Goal: Use online tool/utility: Use online tool/utility

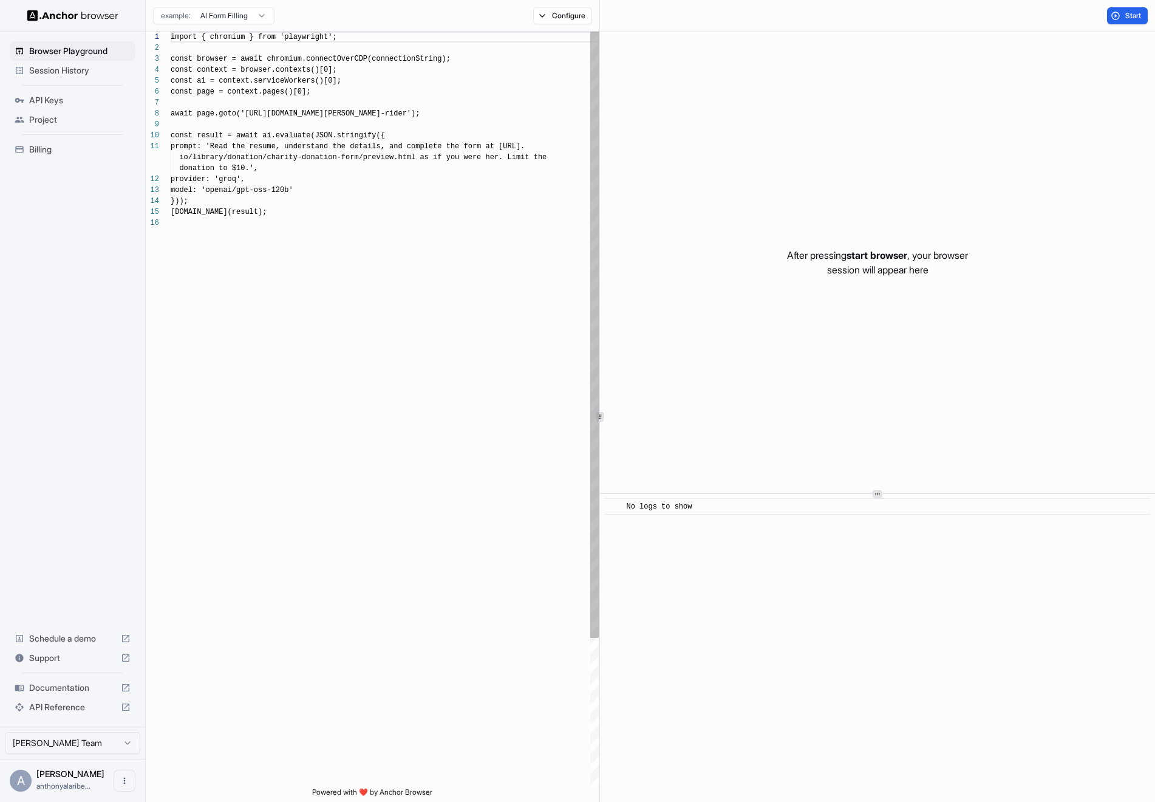
scroll to position [109, 0]
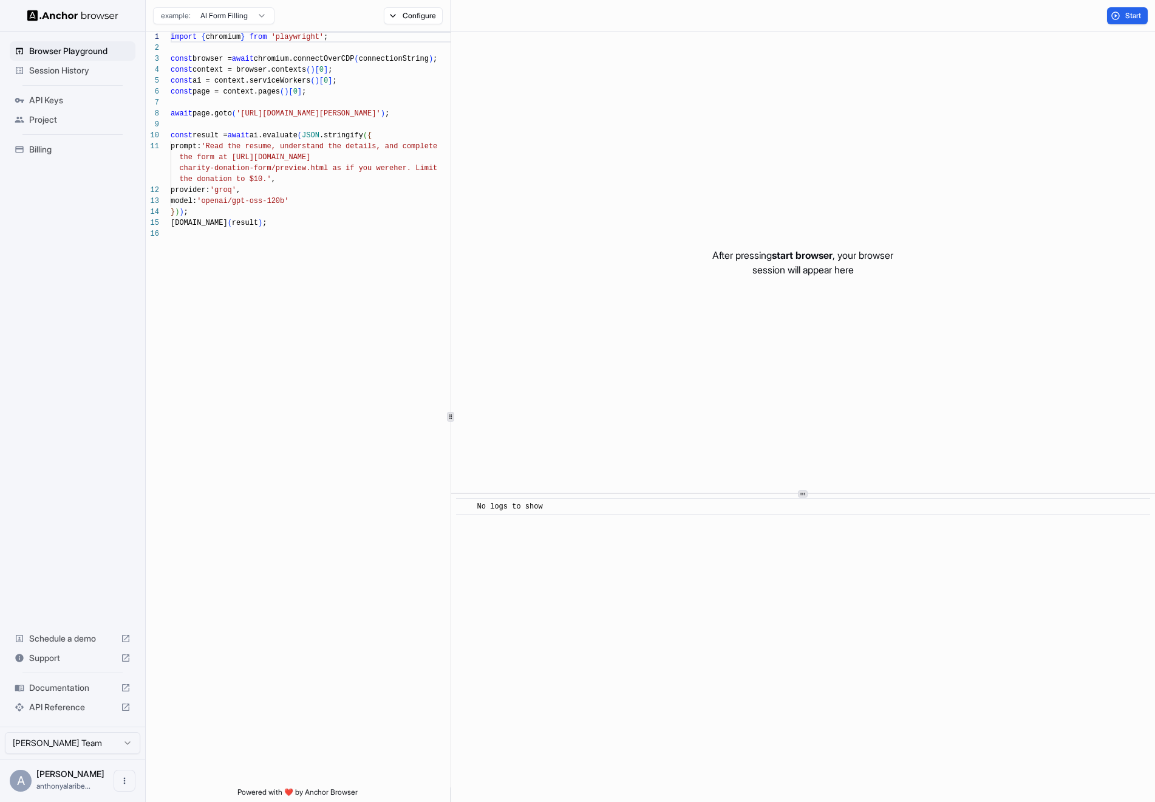
click at [451, 498] on div at bounding box center [451, 417] width 1 height 770
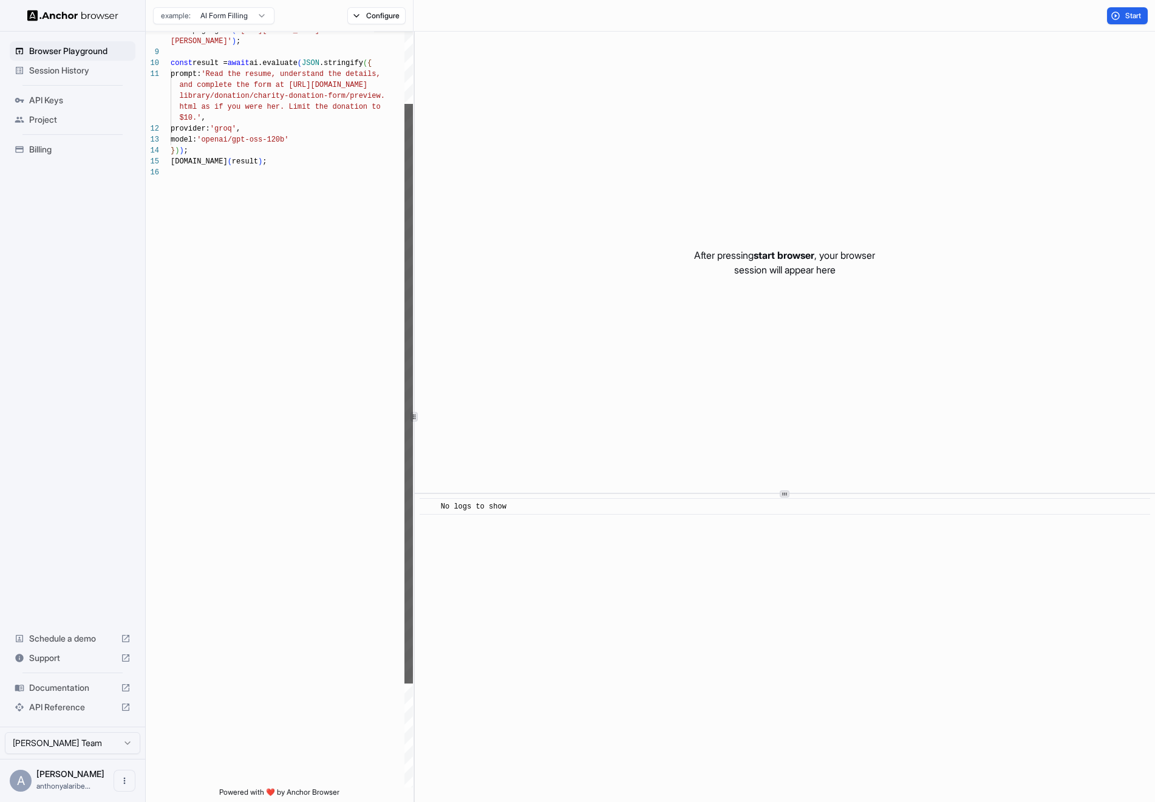
click at [405, 327] on div at bounding box center [409, 393] width 9 height 579
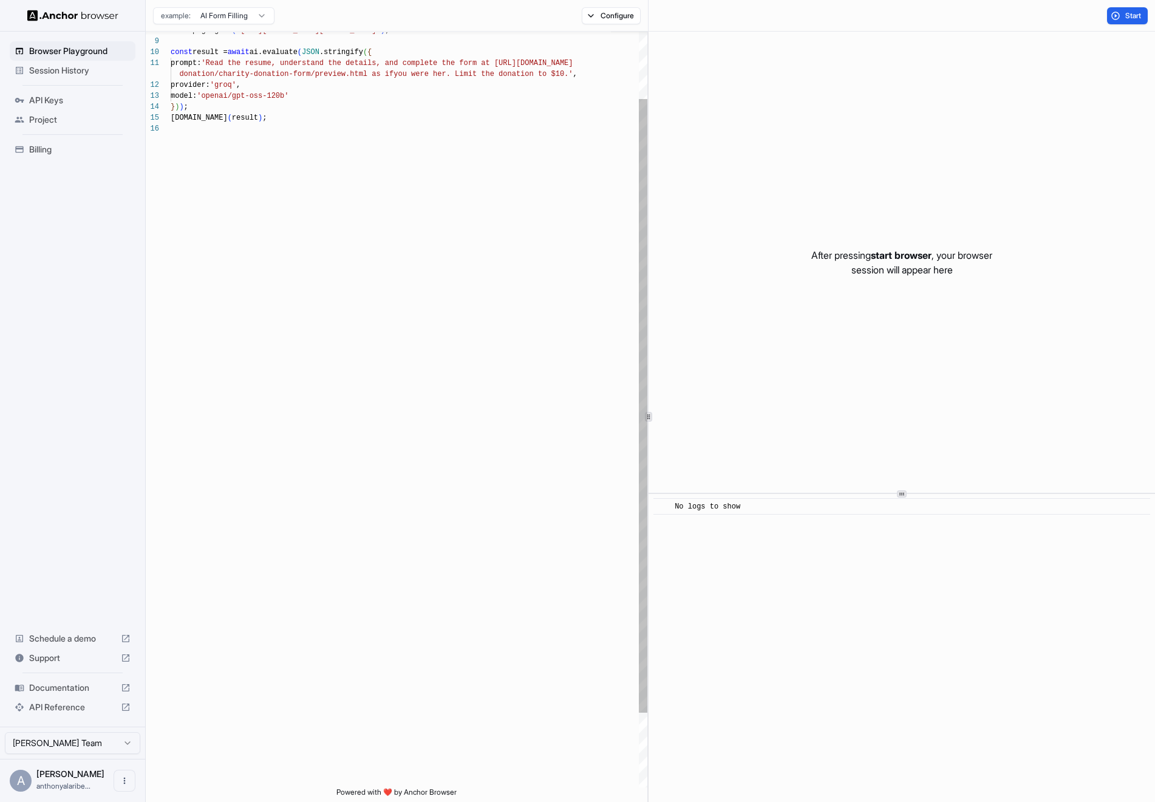
click at [650, 417] on icon at bounding box center [649, 417] width 6 height 6
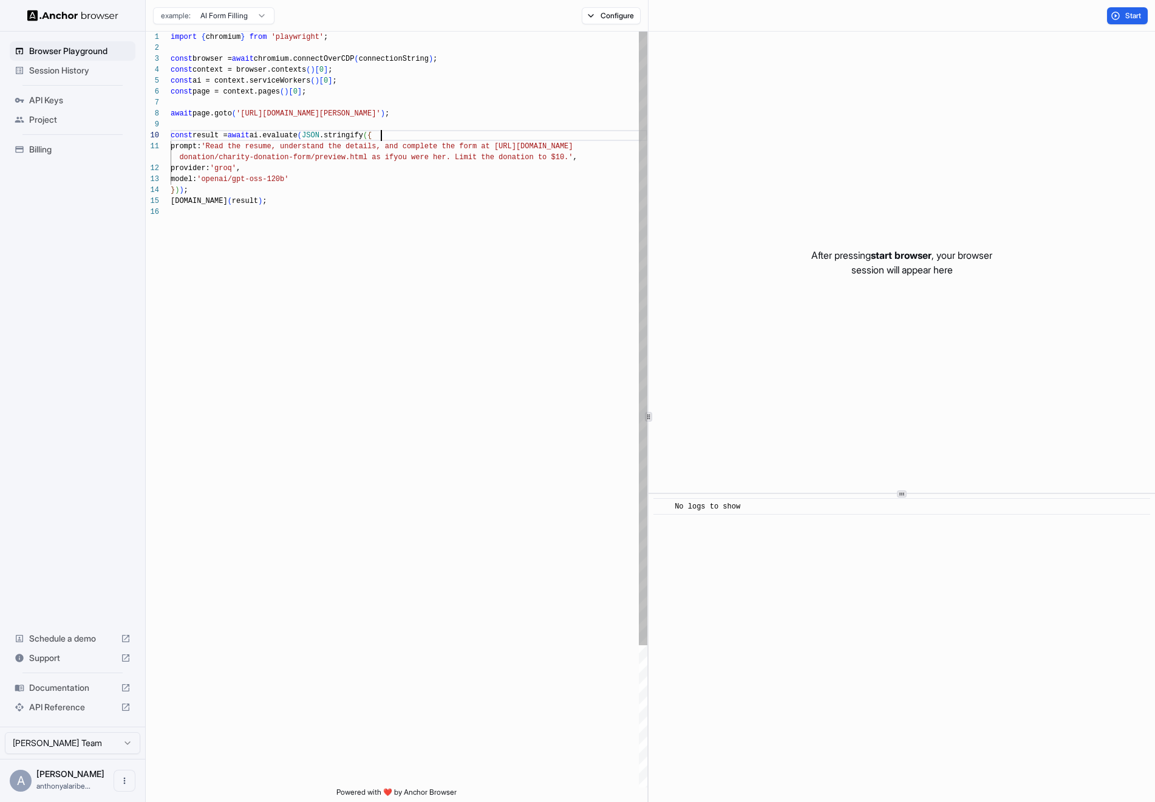
scroll to position [98, 0]
click at [382, 137] on div "await page.goto ( 'https://www.wix.com/demone2/nicol-rider' ) ; const result = …" at bounding box center [409, 497] width 477 height 931
click at [49, 9] on div at bounding box center [72, 15] width 145 height 31
click at [56, 19] on img at bounding box center [72, 16] width 91 height 12
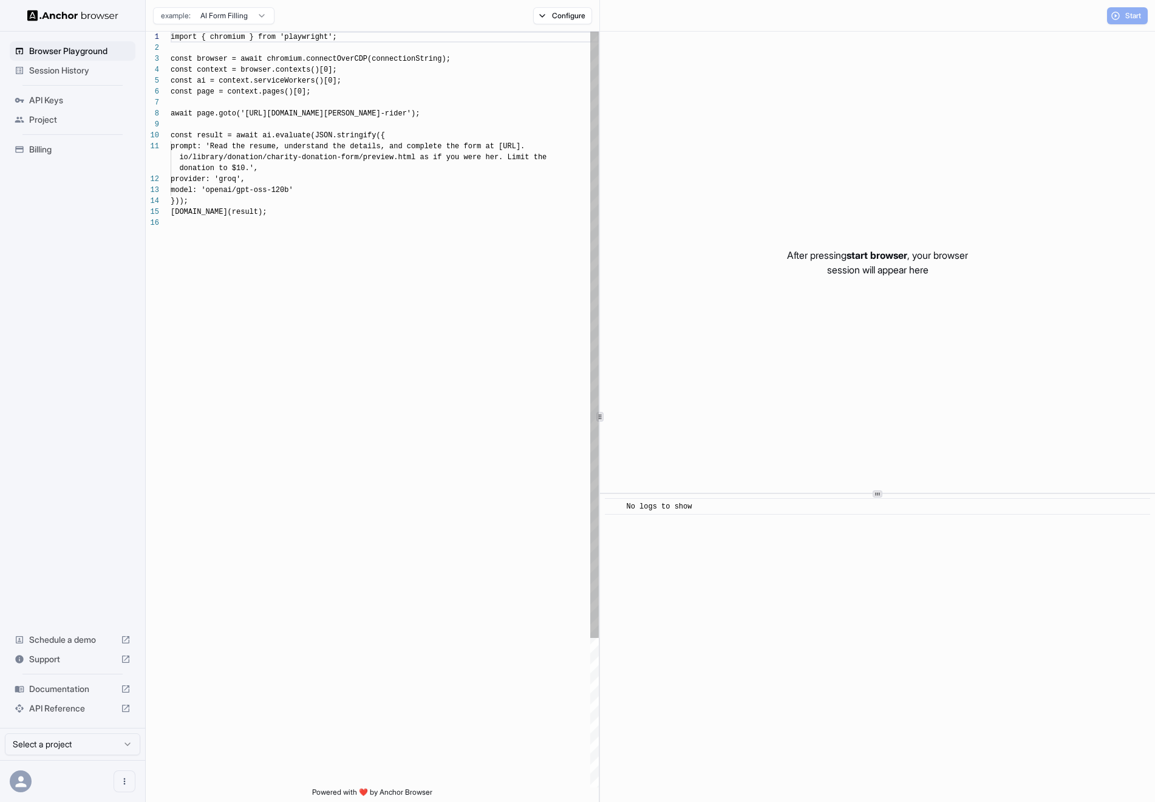
scroll to position [109, 0]
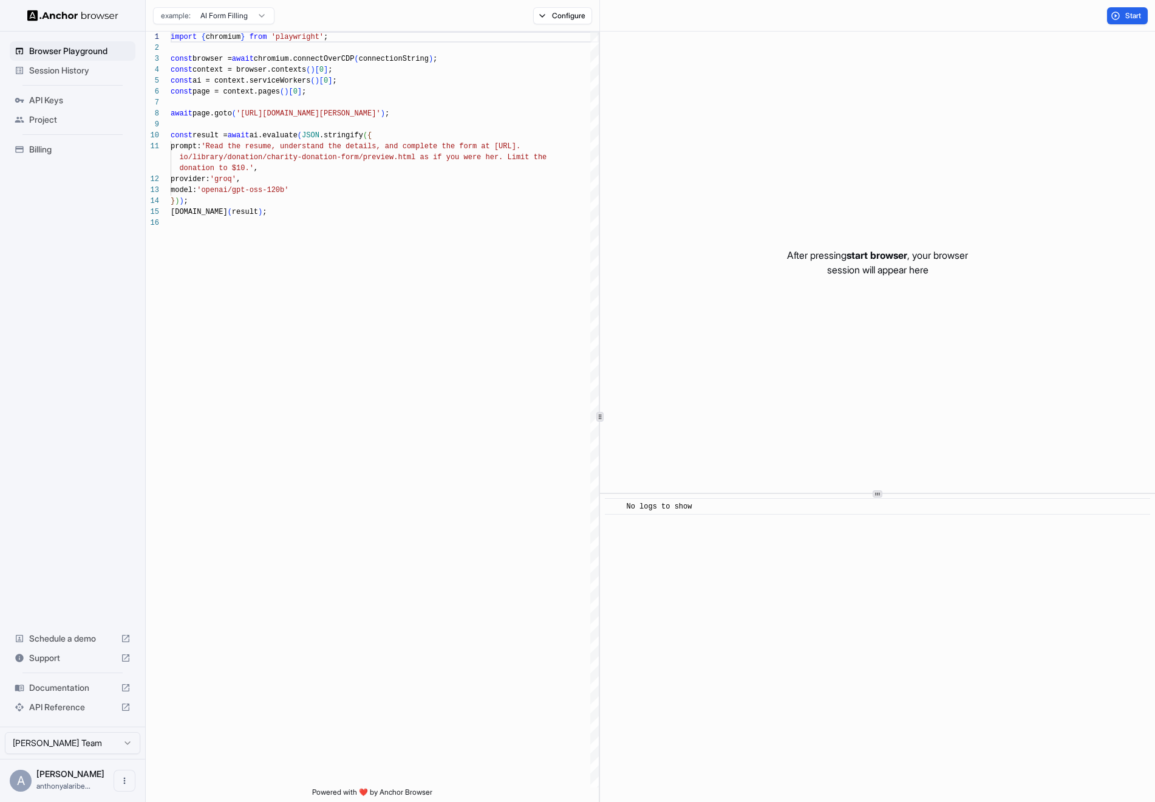
click at [59, 18] on img at bounding box center [72, 16] width 91 height 12
type textarea "**********"
click at [348, 210] on div "import { chromium } from 'playwright' ; const browser = await chromium.connectO…" at bounding box center [385, 502] width 428 height 941
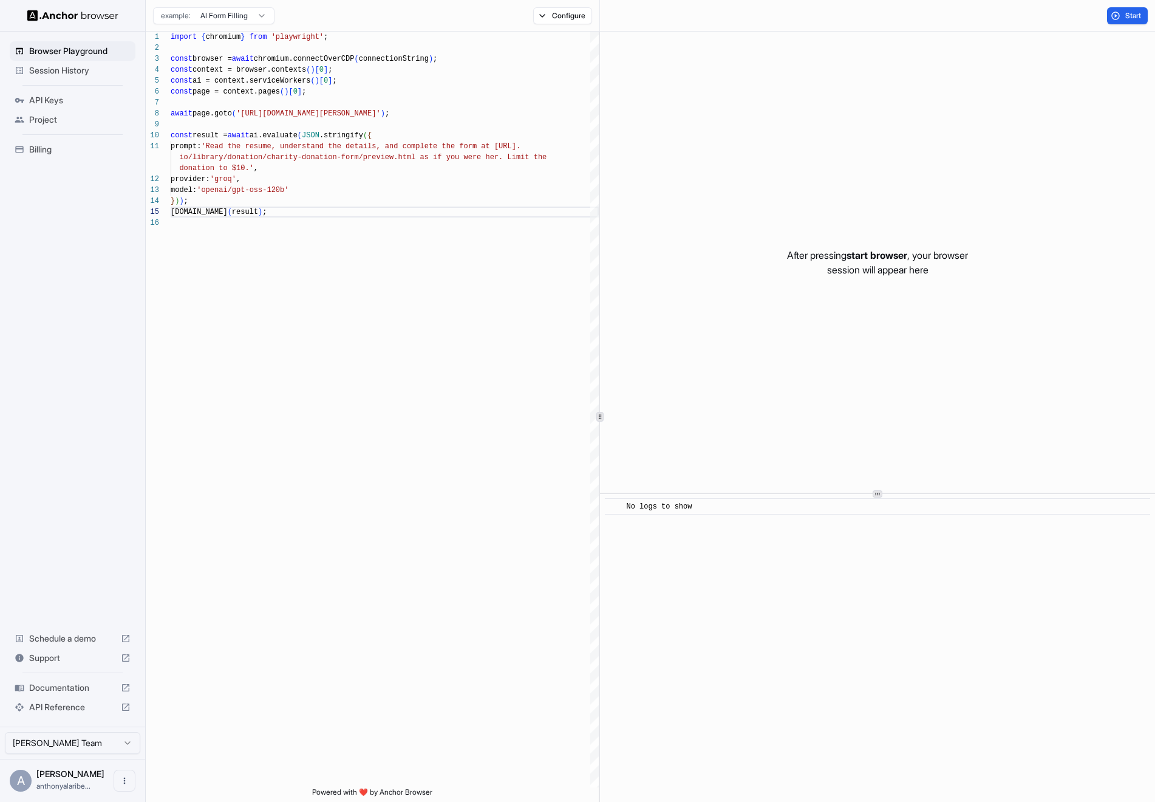
click at [890, 293] on div "After pressing start browser , your browser session will appear here" at bounding box center [877, 262] width 555 height 461
click at [1127, 12] on span "Start" at bounding box center [1134, 16] width 17 height 10
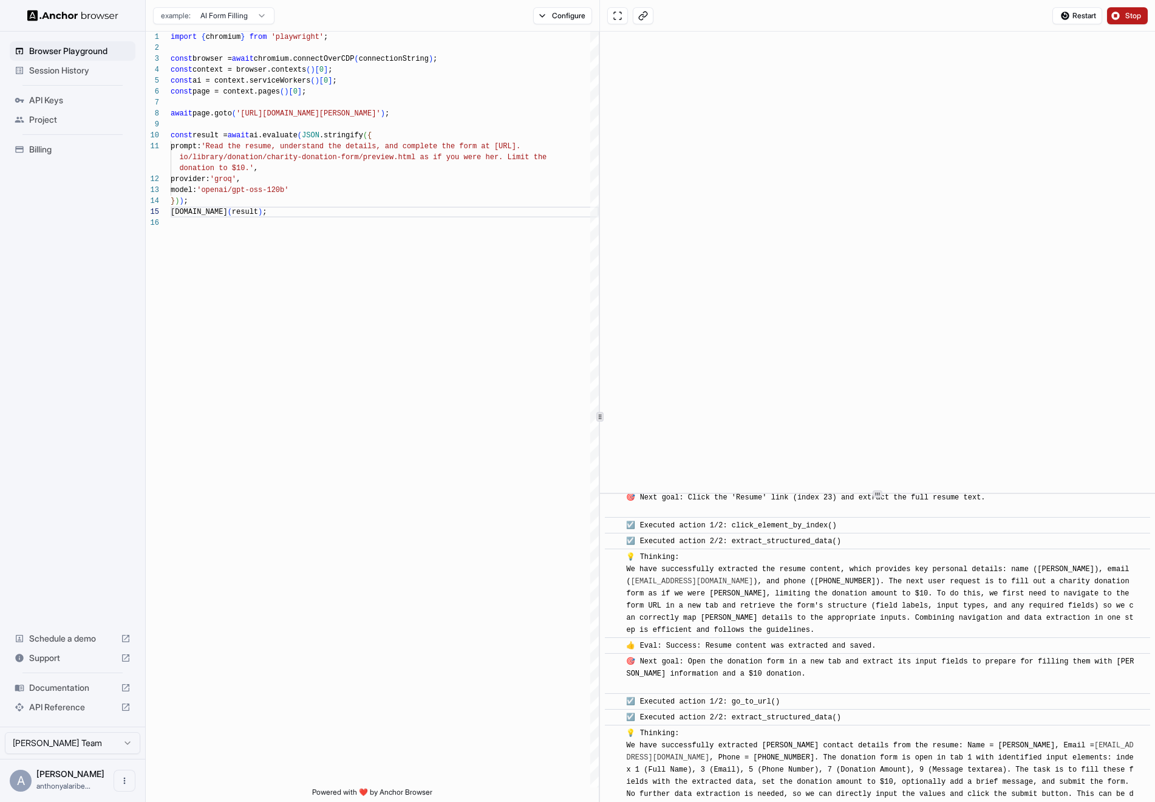
scroll to position [0, 0]
